Goal: Information Seeking & Learning: Learn about a topic

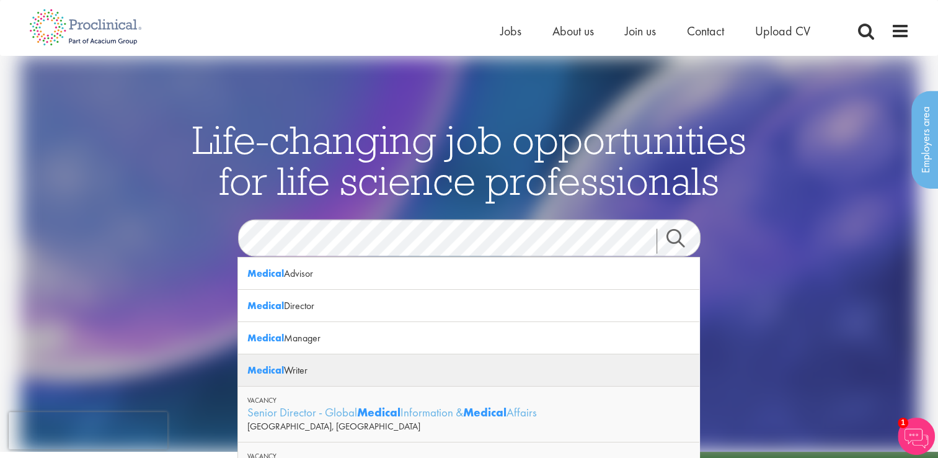
click at [294, 368] on div "Medical Writer" at bounding box center [468, 370] width 461 height 32
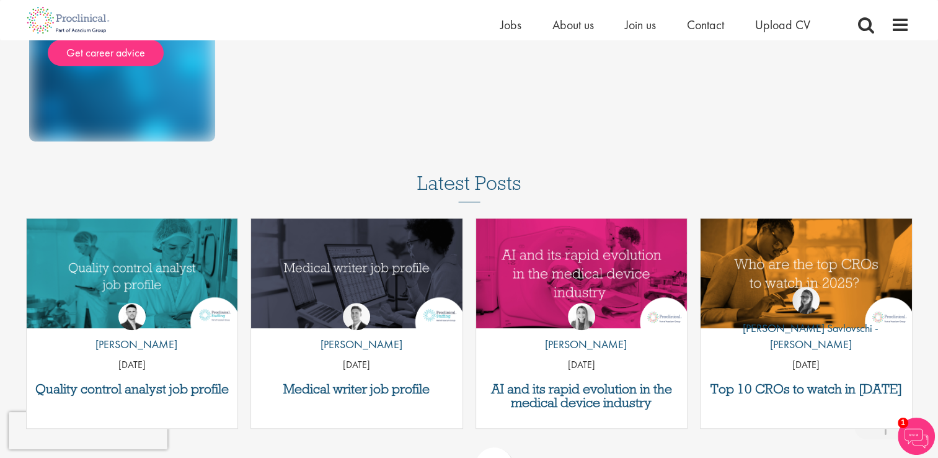
scroll to position [806, 0]
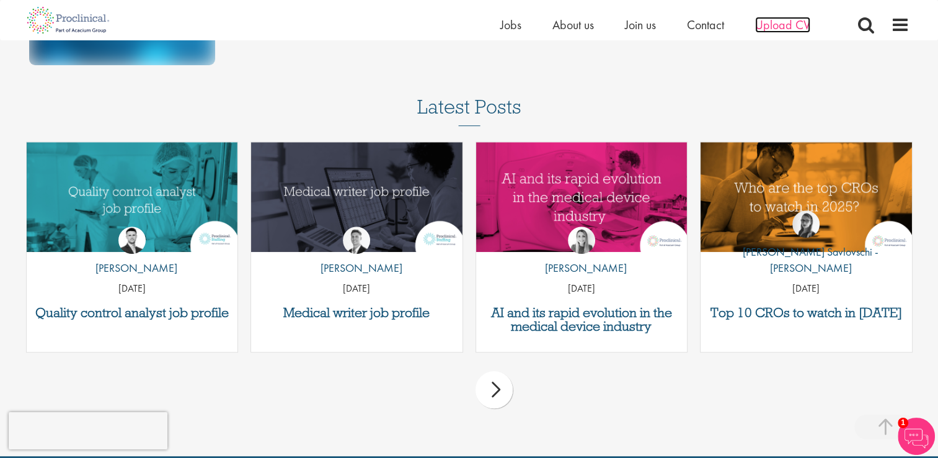
click at [764, 28] on span "Upload CV" at bounding box center [782, 25] width 55 height 16
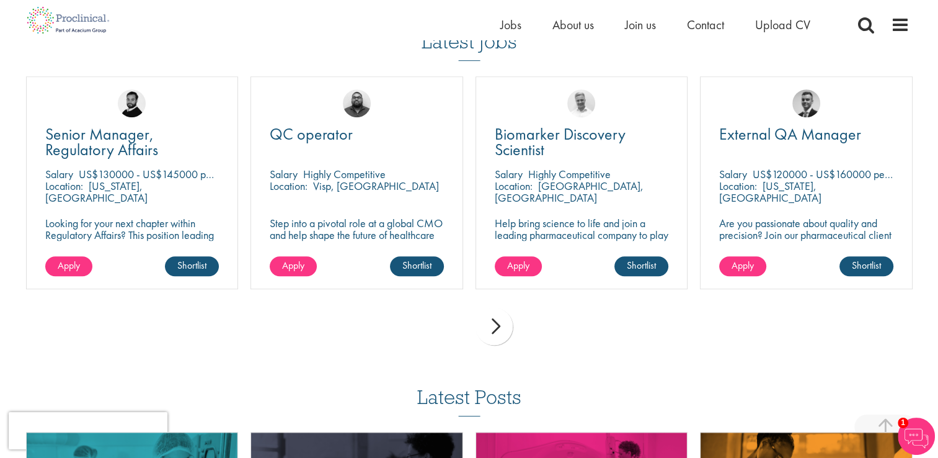
scroll to position [930, 0]
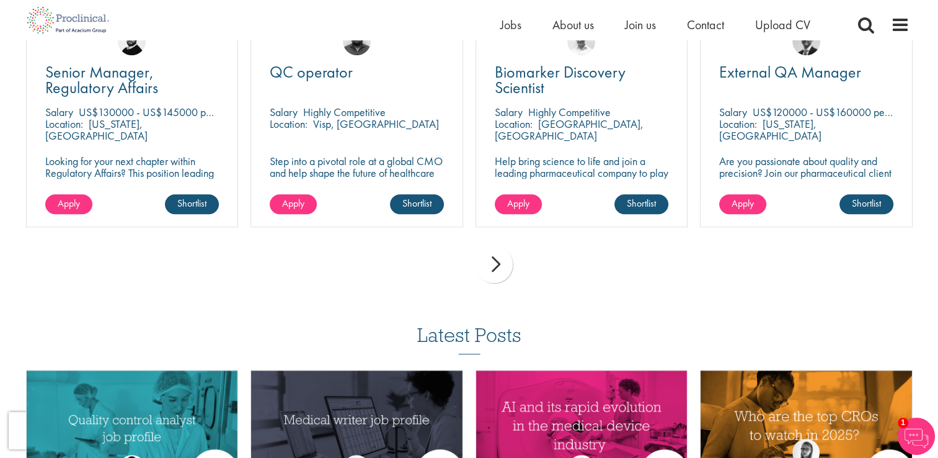
click at [496, 267] on div "next" at bounding box center [494, 264] width 37 height 37
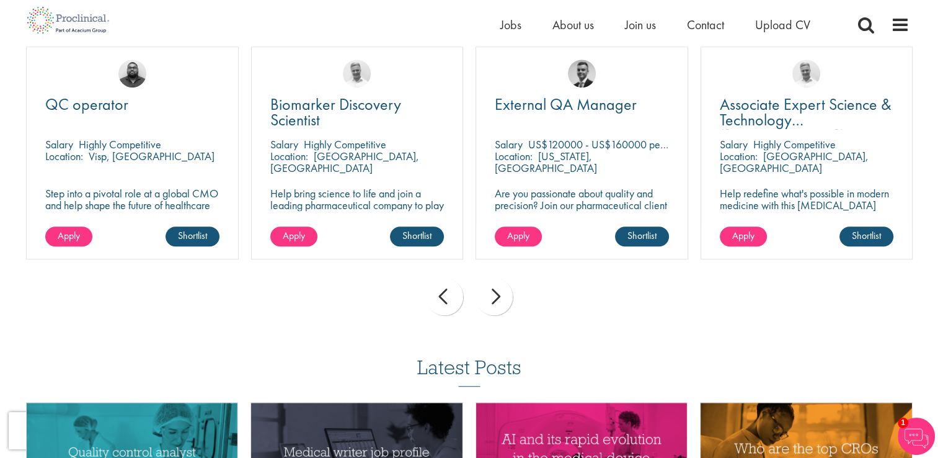
scroll to position [868, 0]
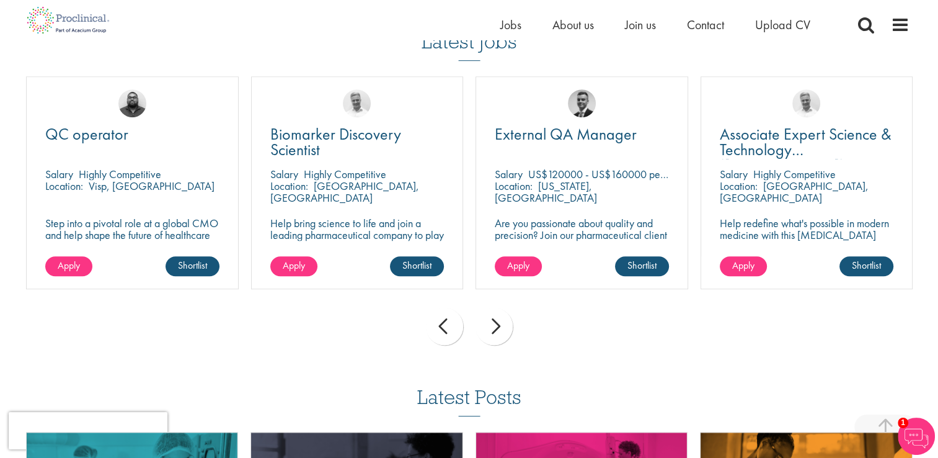
click at [493, 325] on div "next" at bounding box center [494, 326] width 37 height 37
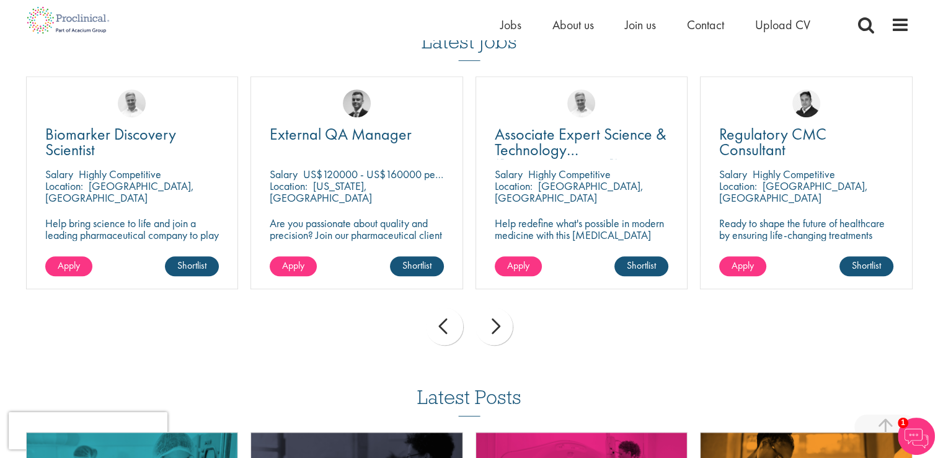
click at [493, 325] on div "next" at bounding box center [494, 326] width 37 height 37
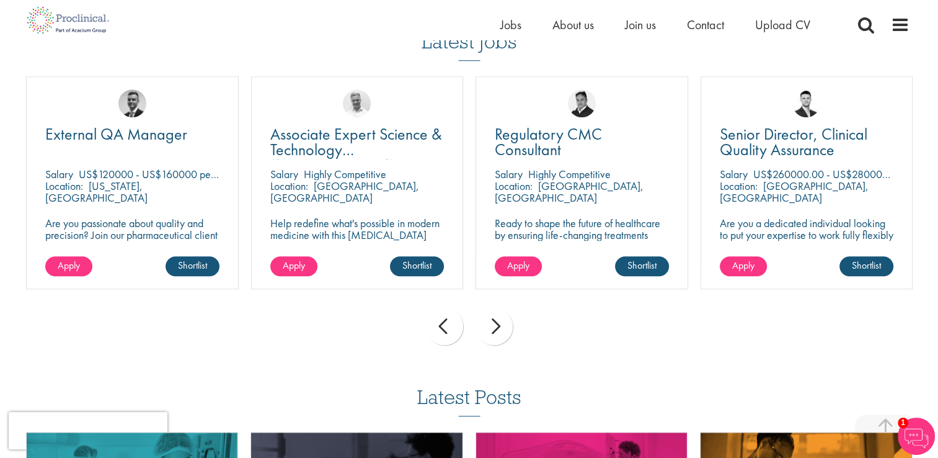
click at [493, 325] on div "next" at bounding box center [494, 326] width 37 height 37
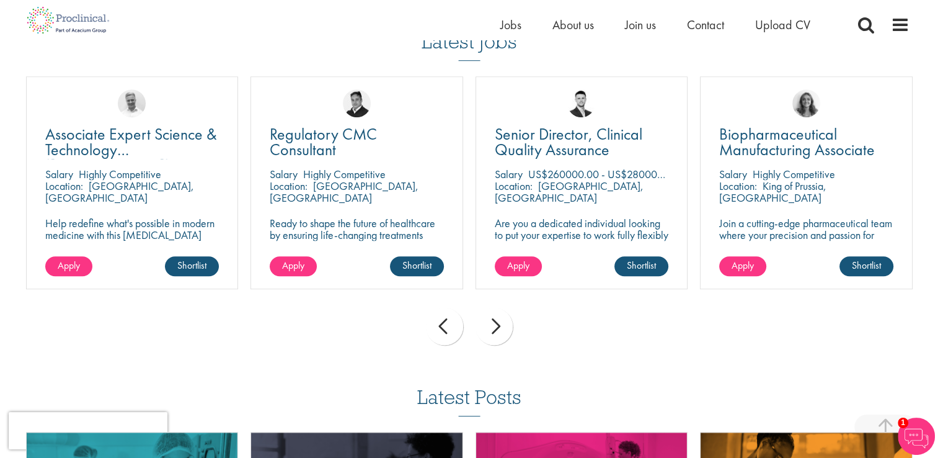
click at [493, 325] on div "next" at bounding box center [494, 326] width 37 height 37
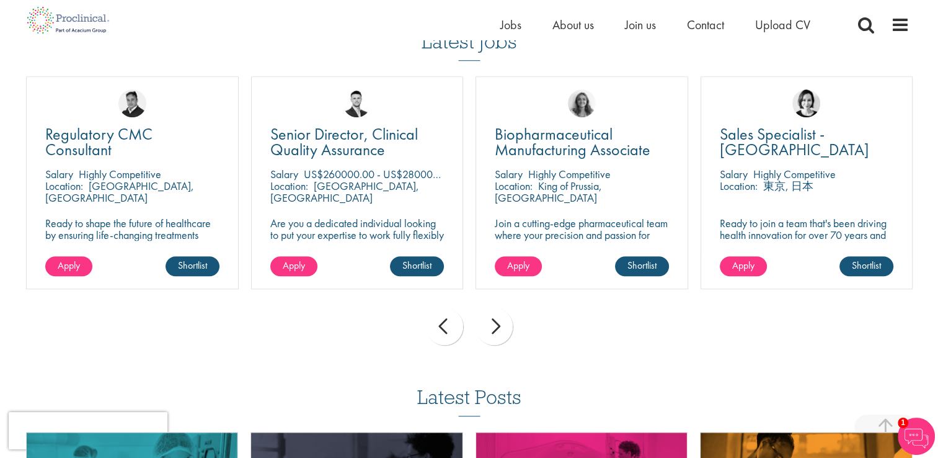
click at [493, 325] on div "next" at bounding box center [494, 326] width 37 height 37
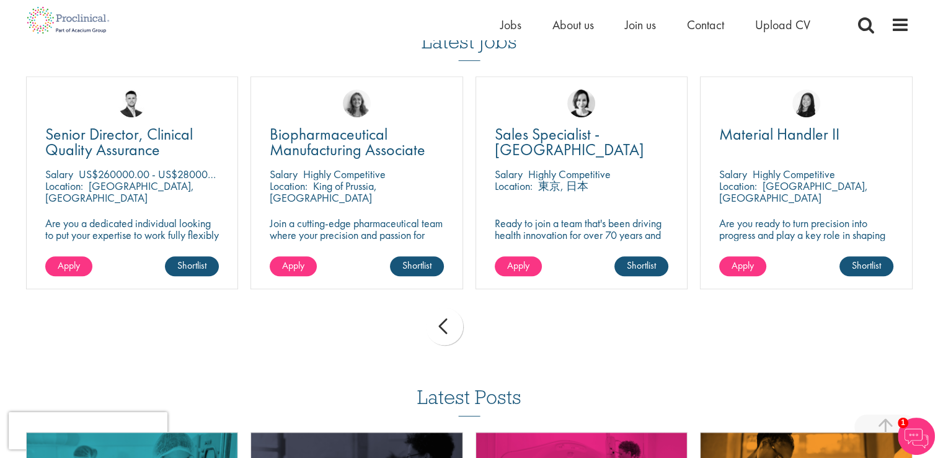
click at [493, 325] on div "prev next" at bounding box center [469, 328] width 899 height 54
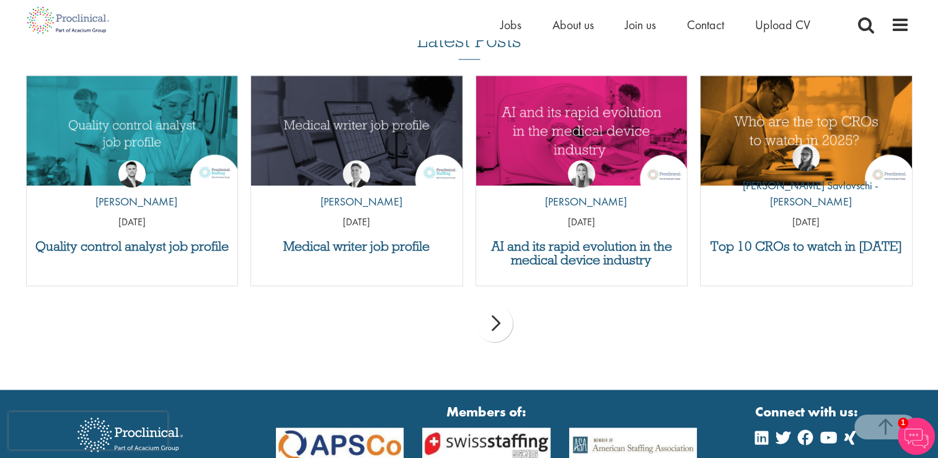
scroll to position [1240, 0]
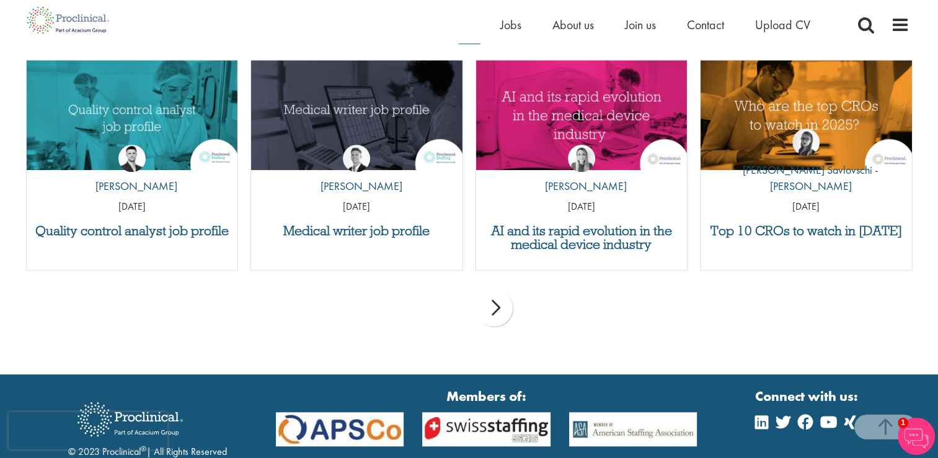
click at [373, 216] on div "by George Watson 01 Jul 25" at bounding box center [356, 175] width 211 height 92
click at [339, 224] on h3 "Medical writer job profile" at bounding box center [356, 231] width 199 height 14
